Goal: Task Accomplishment & Management: Use online tool/utility

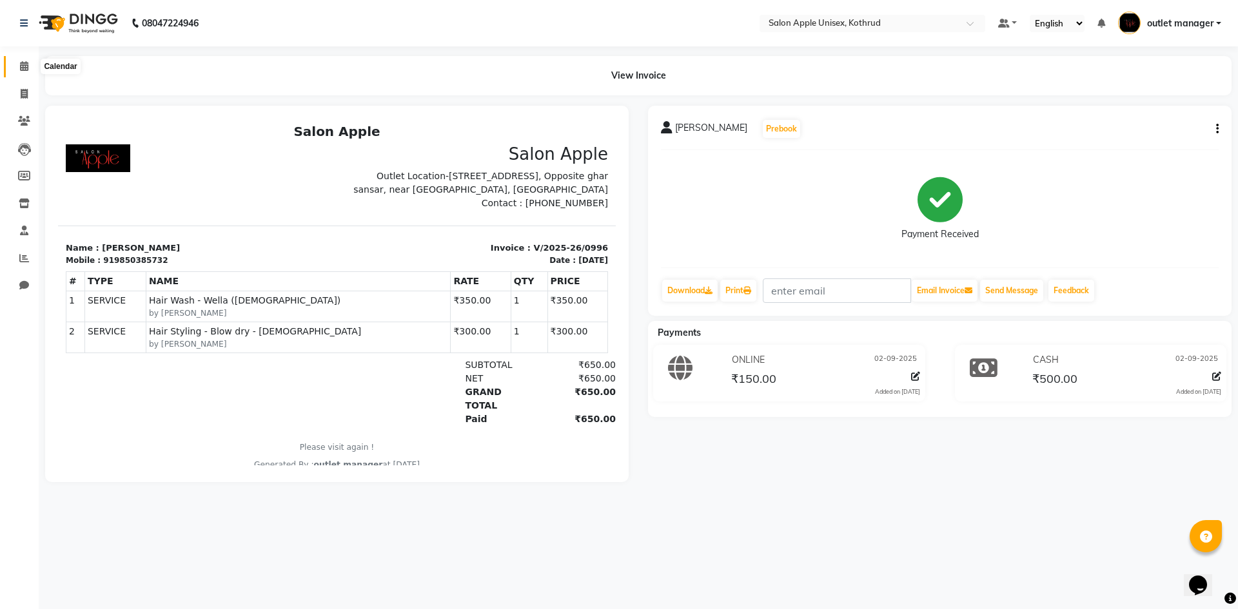
click at [19, 65] on span at bounding box center [24, 66] width 23 height 15
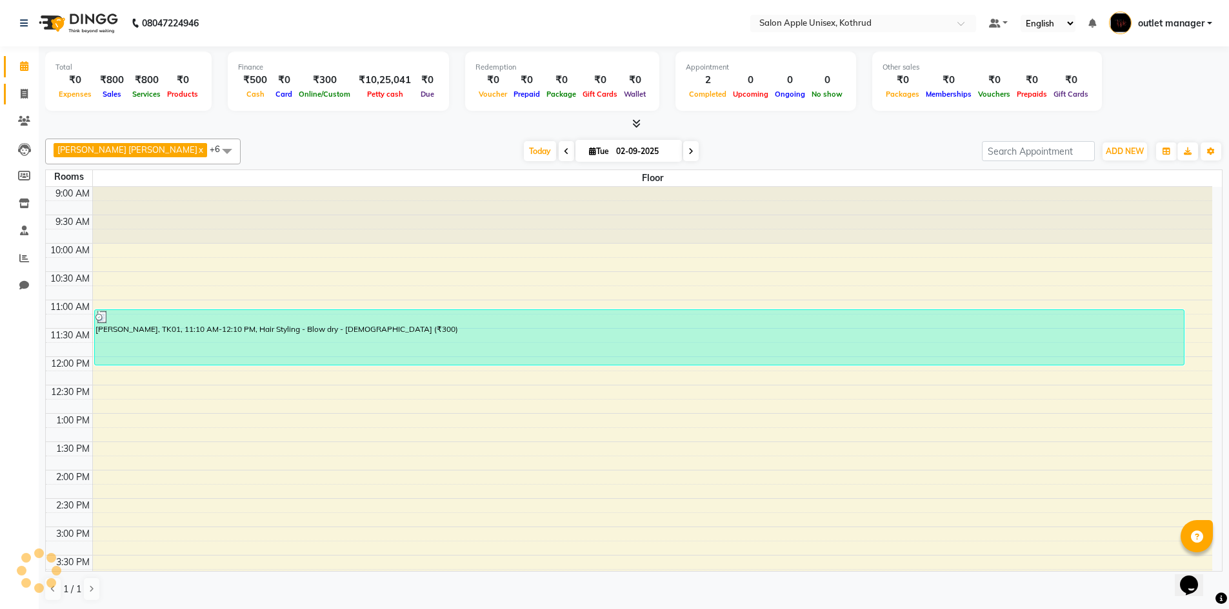
click at [29, 94] on span at bounding box center [24, 94] width 23 height 15
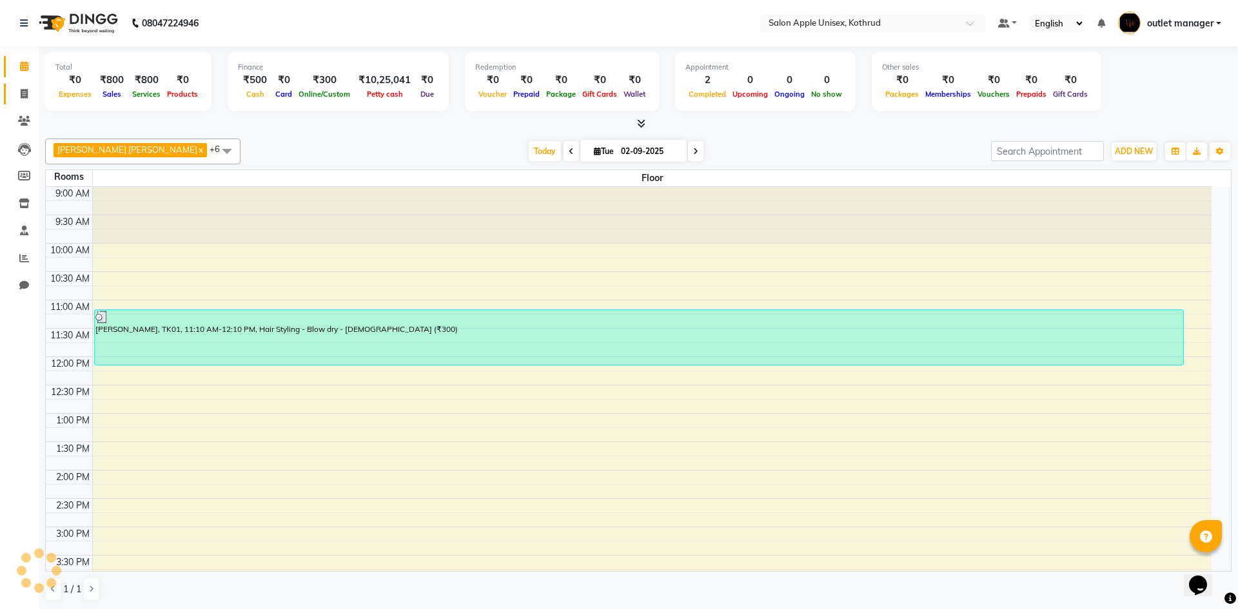
select select "139"
select select "service"
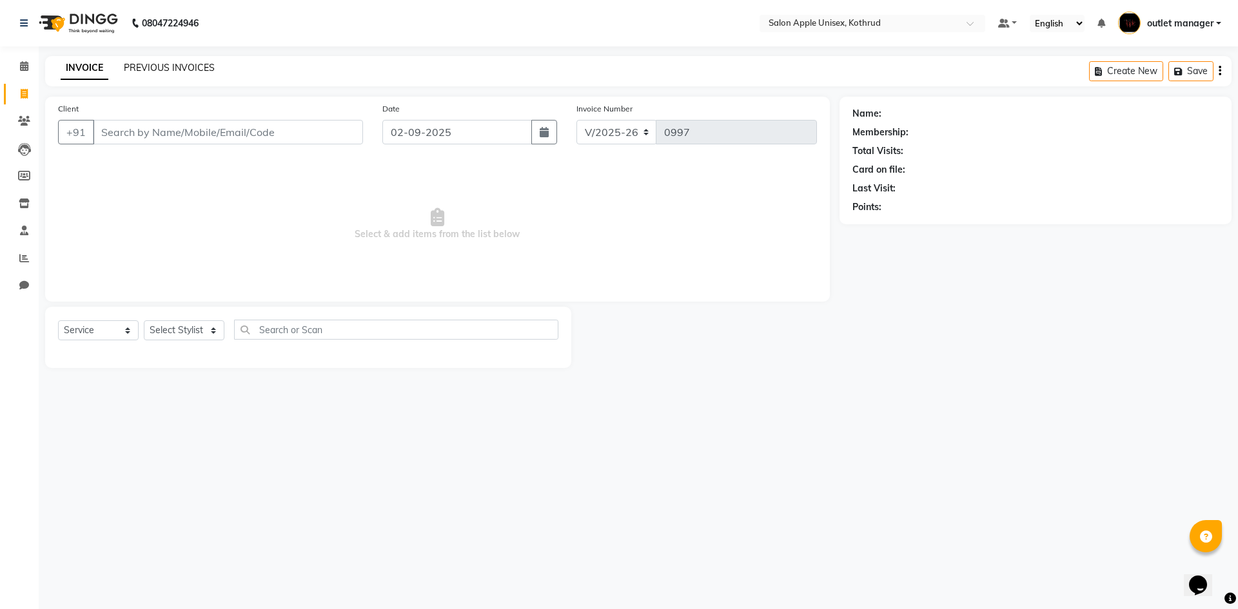
click at [156, 68] on link "PREVIOUS INVOICES" at bounding box center [169, 68] width 91 height 12
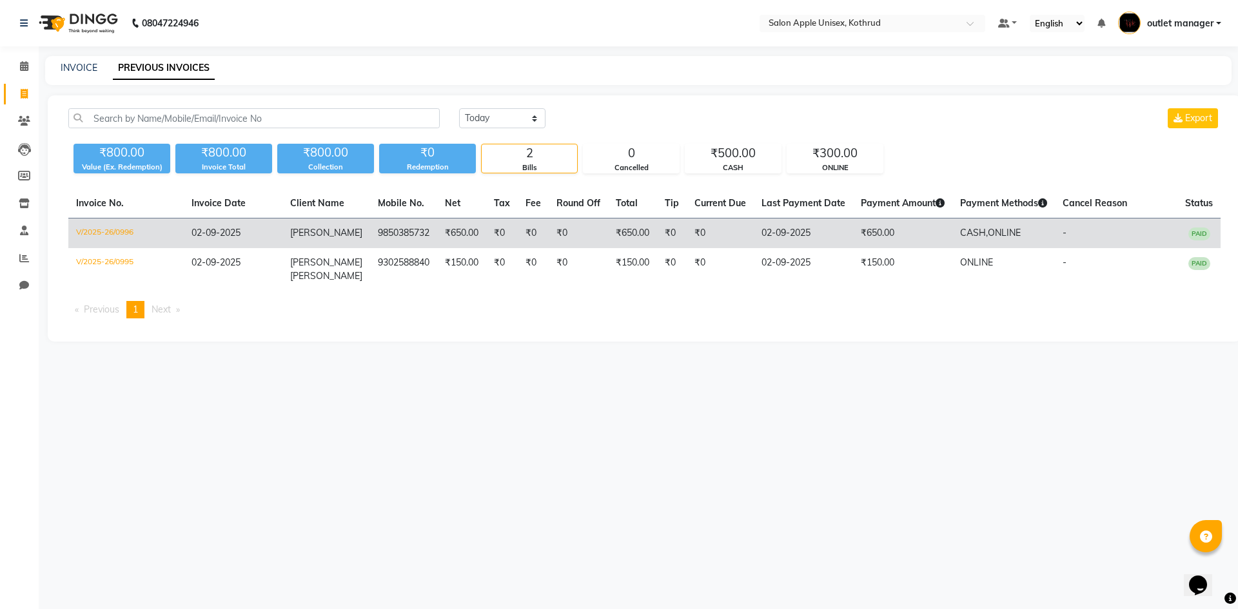
click at [402, 234] on td "9850385732" at bounding box center [403, 234] width 67 height 30
